Goal: Find specific page/section: Find specific page/section

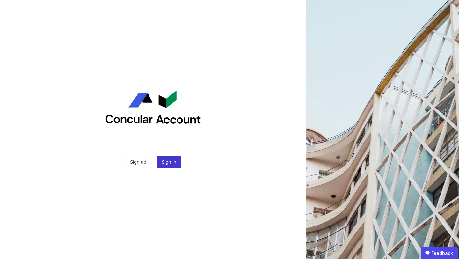
click at [167, 160] on button "Sign in" at bounding box center [169, 162] width 25 height 13
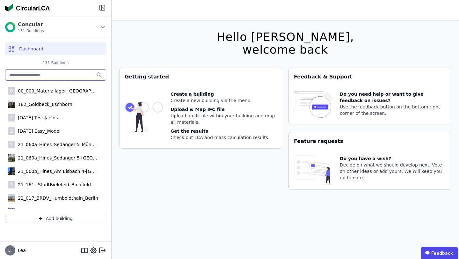
click at [56, 76] on input "text" at bounding box center [55, 74] width 101 height 11
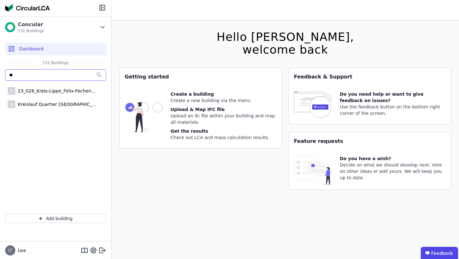
type input "*"
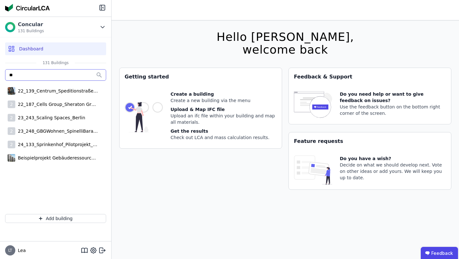
type input "*"
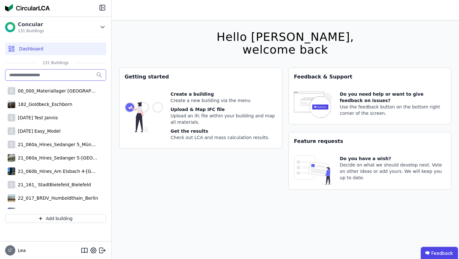
click at [50, 74] on input "text" at bounding box center [55, 74] width 101 height 11
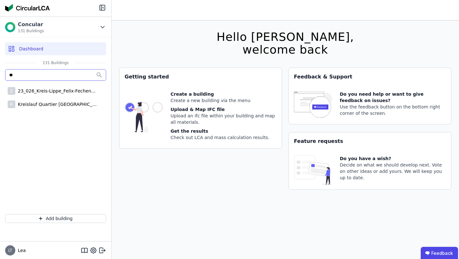
type input "*"
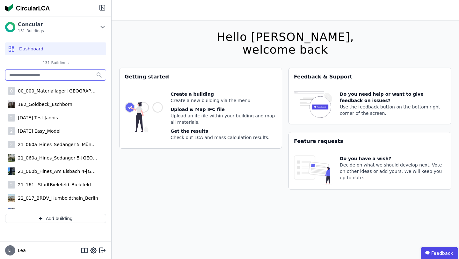
scroll to position [0, 0]
click at [78, 76] on input "text" at bounding box center [55, 74] width 101 height 11
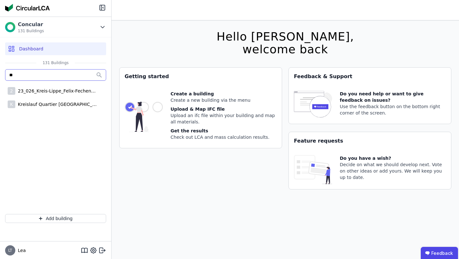
type input "*"
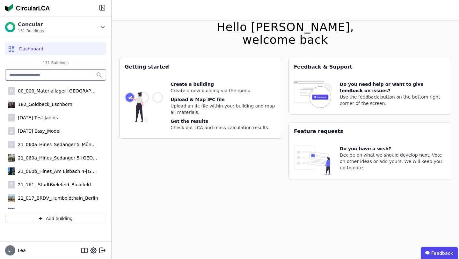
scroll to position [0, 0]
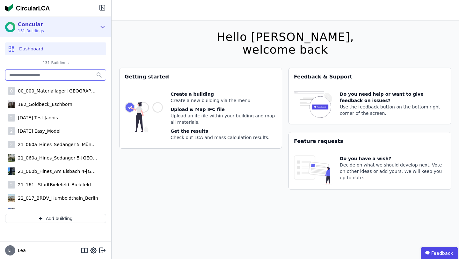
click at [92, 27] on div "Concular 131 Buildings" at bounding box center [51, 27] width 92 height 13
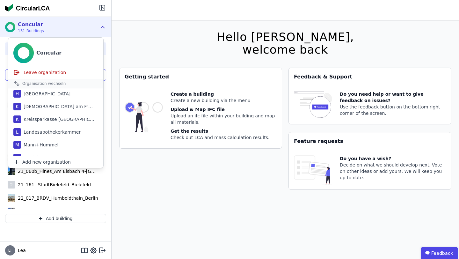
scroll to position [42, 0]
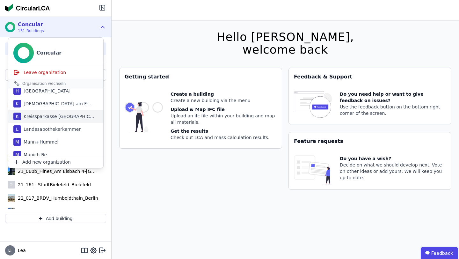
click at [68, 119] on div "Kreissparkasse [GEOGRAPHIC_DATA]" at bounding box center [57, 116] width 73 height 6
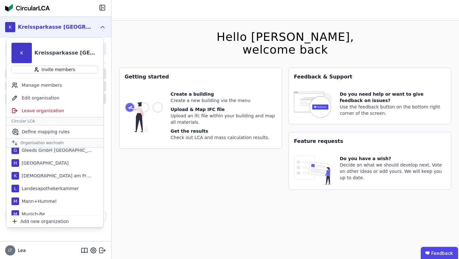
scroll to position [55, 0]
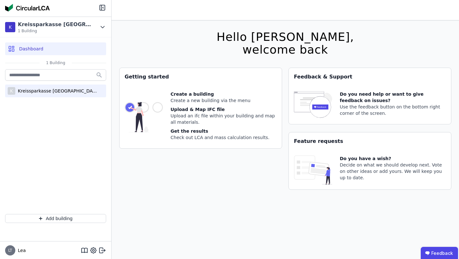
click at [65, 93] on div "Kreissparkasse [GEOGRAPHIC_DATA]-[GEOGRAPHIC_DATA]" at bounding box center [56, 91] width 83 height 6
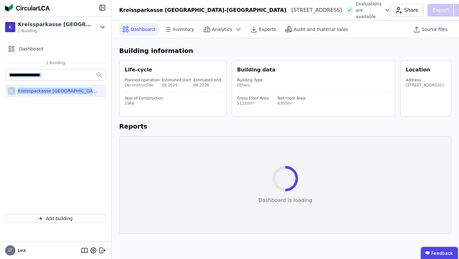
click at [101, 130] on div "K Kreissparkasse [GEOGRAPHIC_DATA]-[GEOGRAPHIC_DATA]" at bounding box center [55, 138] width 111 height 141
click at [77, 92] on div "Kreissparkasse [GEOGRAPHIC_DATA]-[GEOGRAPHIC_DATA]" at bounding box center [56, 91] width 83 height 6
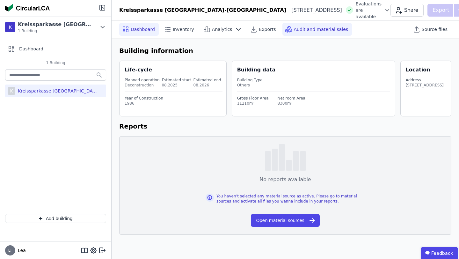
click at [299, 26] on span "Audit and material sales" at bounding box center [321, 29] width 55 height 6
